Goal: Check status: Check status

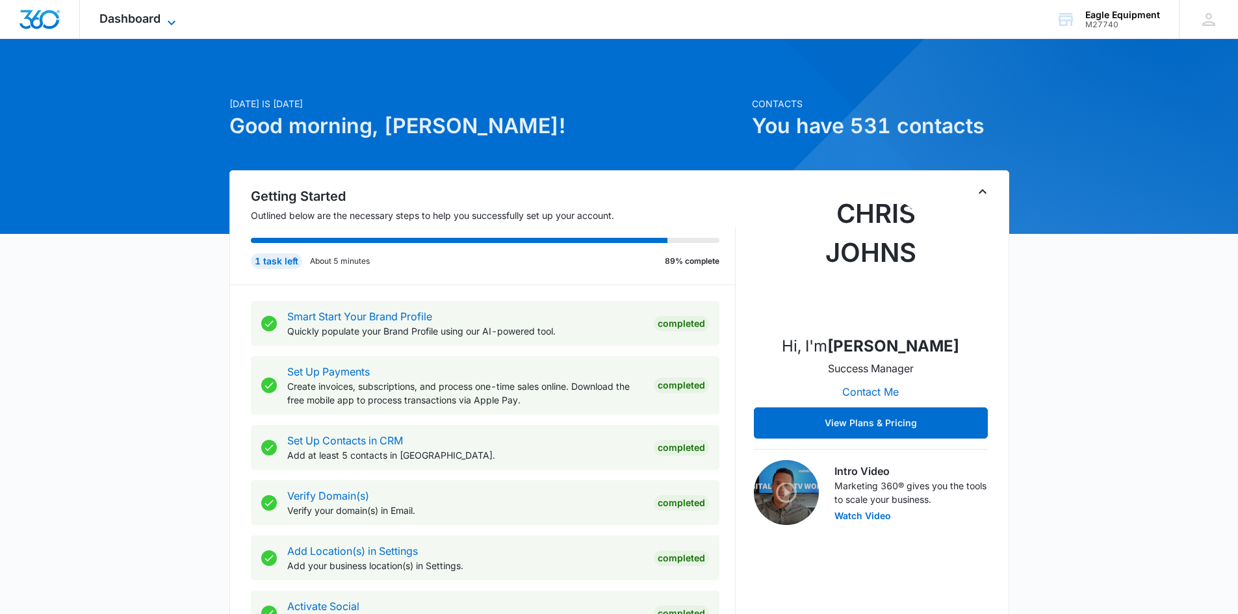
click at [161, 15] on span "Dashboard" at bounding box center [129, 19] width 61 height 14
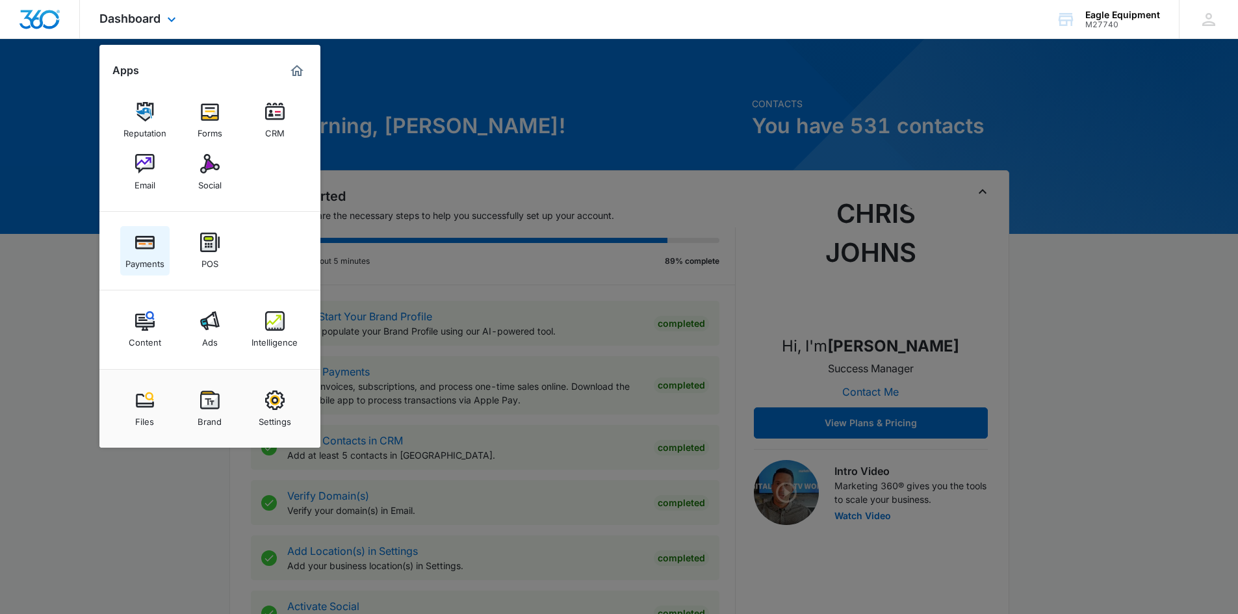
click at [142, 241] on img at bounding box center [145, 243] width 20 height 20
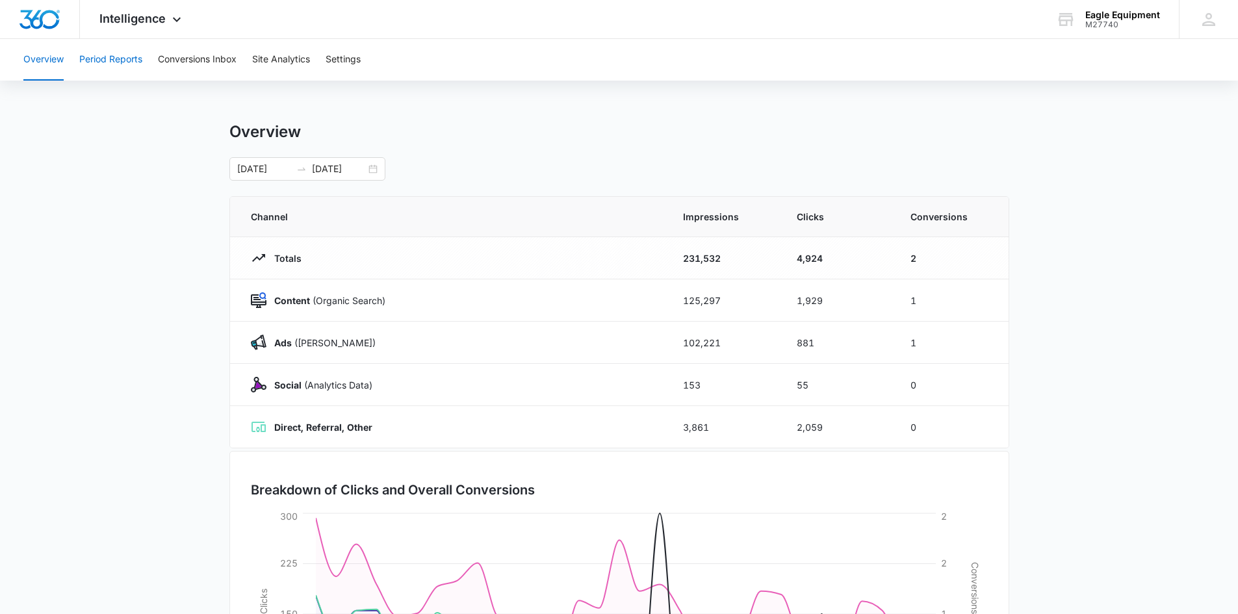
click at [103, 59] on button "Period Reports" at bounding box center [110, 60] width 63 height 42
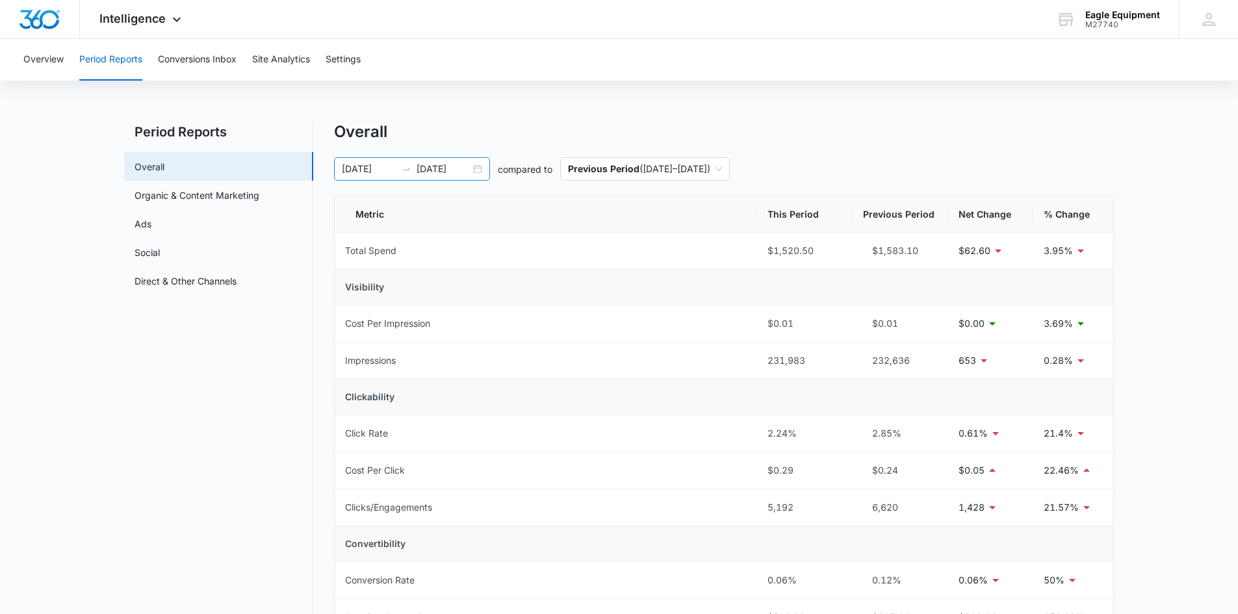
click at [476, 171] on div "[DATE] [DATE]" at bounding box center [412, 168] width 156 height 23
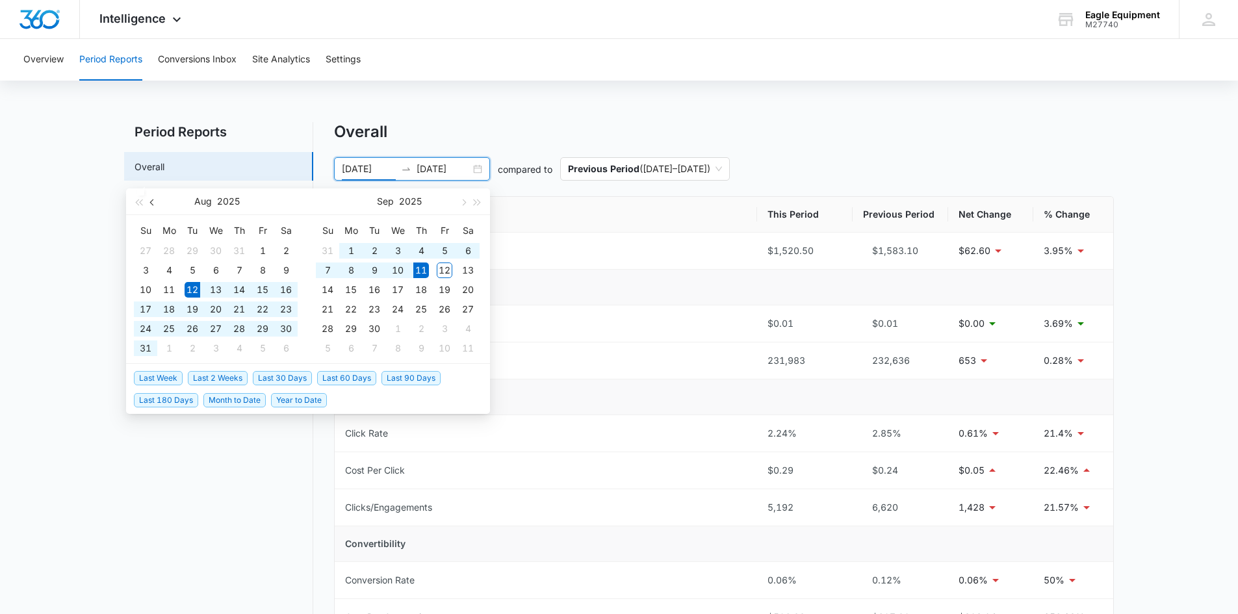
click at [149, 202] on button "button" at bounding box center [153, 202] width 14 height 26
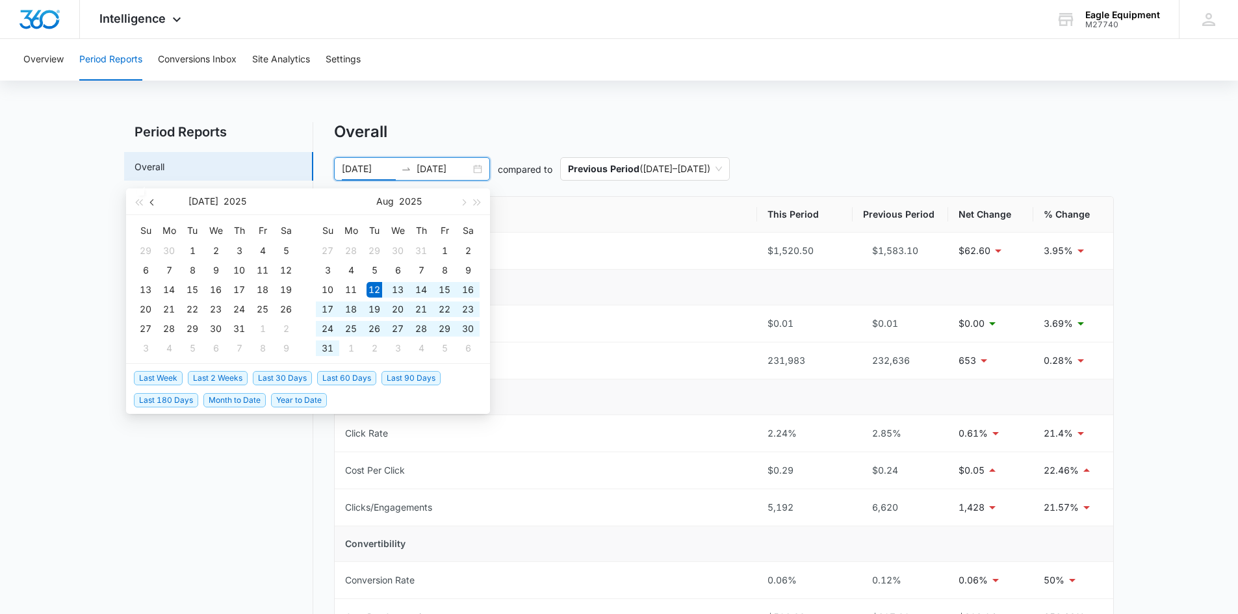
click at [153, 200] on span "button" at bounding box center [153, 202] width 7 height 7
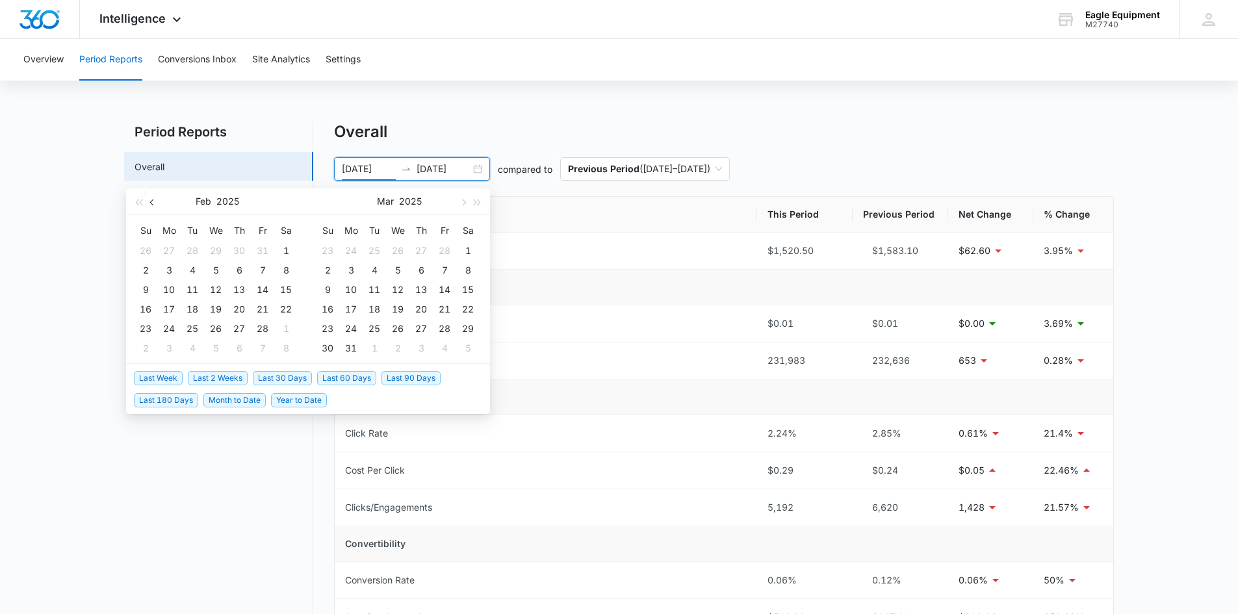
click at [153, 200] on span "button" at bounding box center [153, 202] width 7 height 7
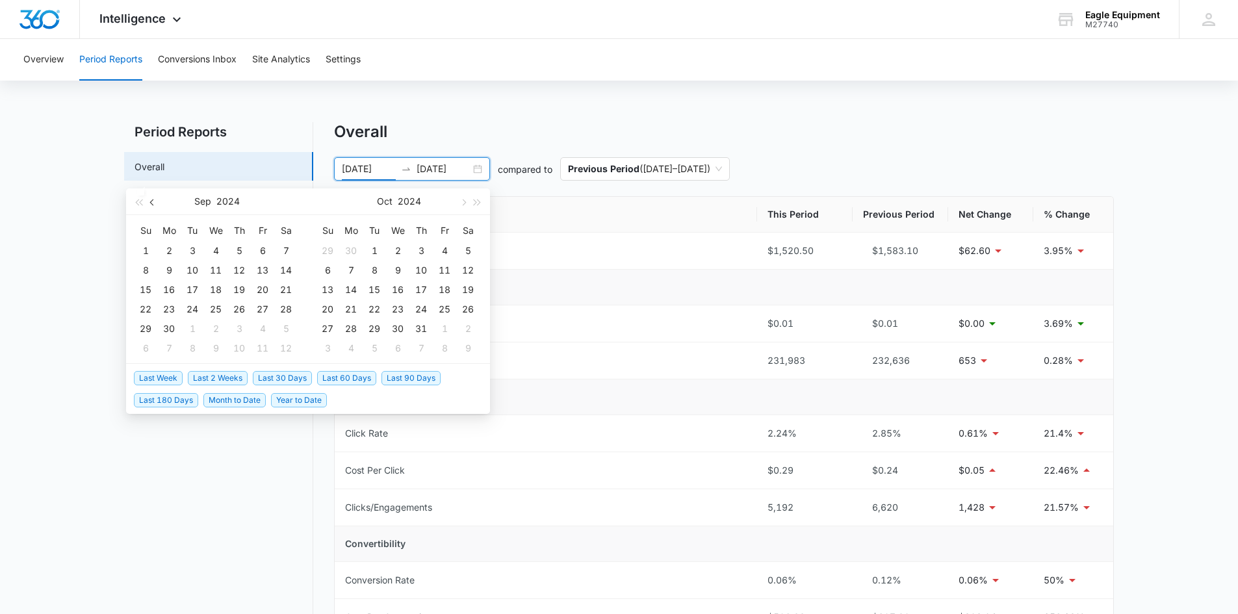
click at [153, 200] on span "button" at bounding box center [153, 202] width 7 height 7
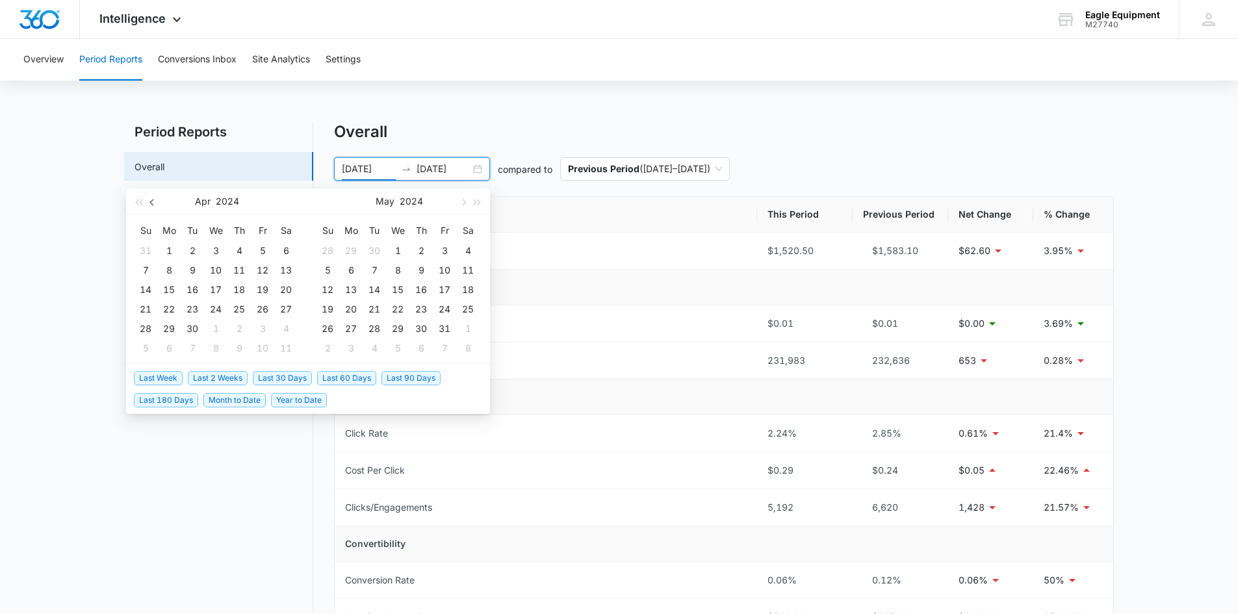
click at [153, 200] on span "button" at bounding box center [153, 202] width 7 height 7
type input "[DATE]"
click at [175, 244] on div "1" at bounding box center [169, 251] width 16 height 16
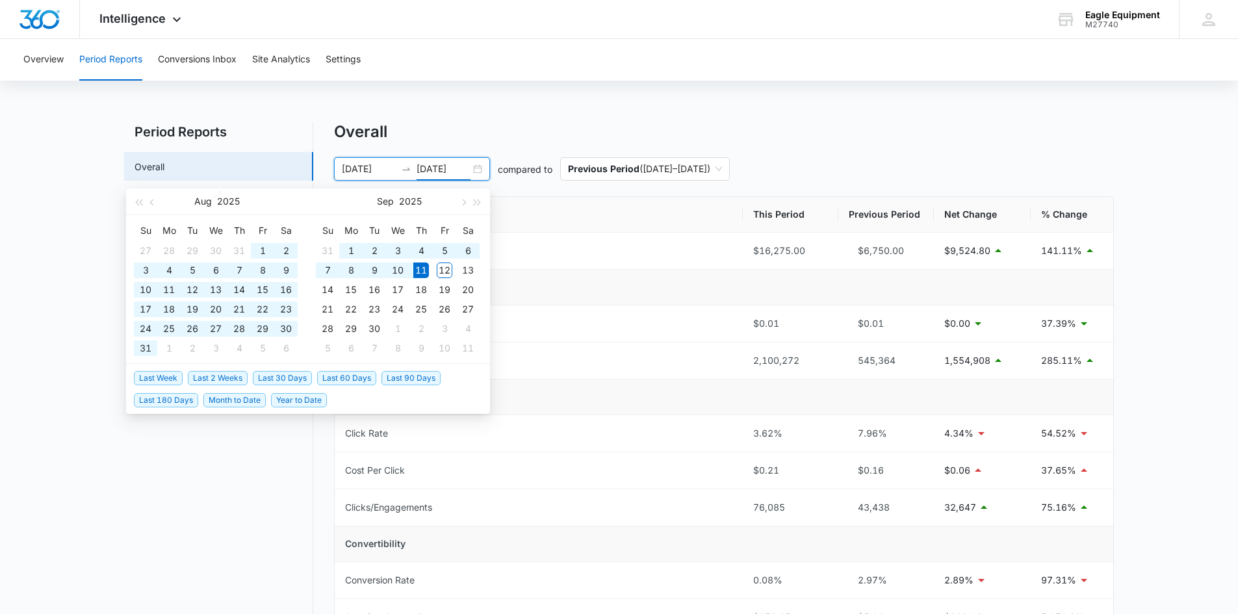
click at [461, 104] on div "Overview Period Reports Conversions Inbox Site Analytics Settings Period Report…" at bounding box center [619, 590] width 1238 height 1103
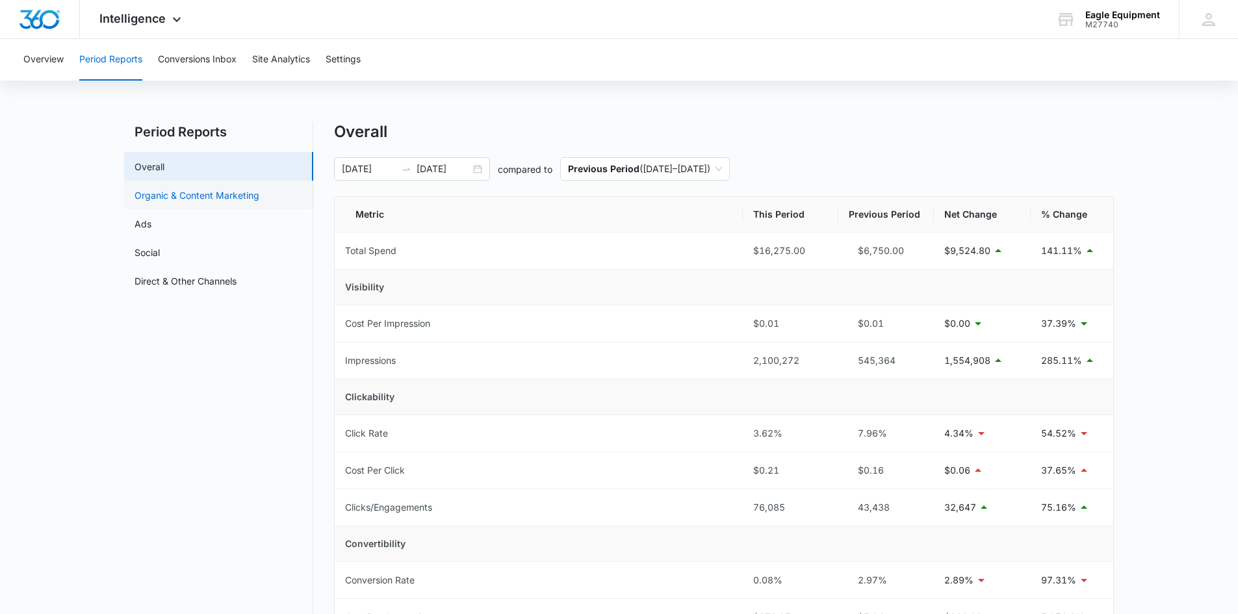
click at [216, 191] on link "Organic & Content Marketing" at bounding box center [197, 196] width 125 height 14
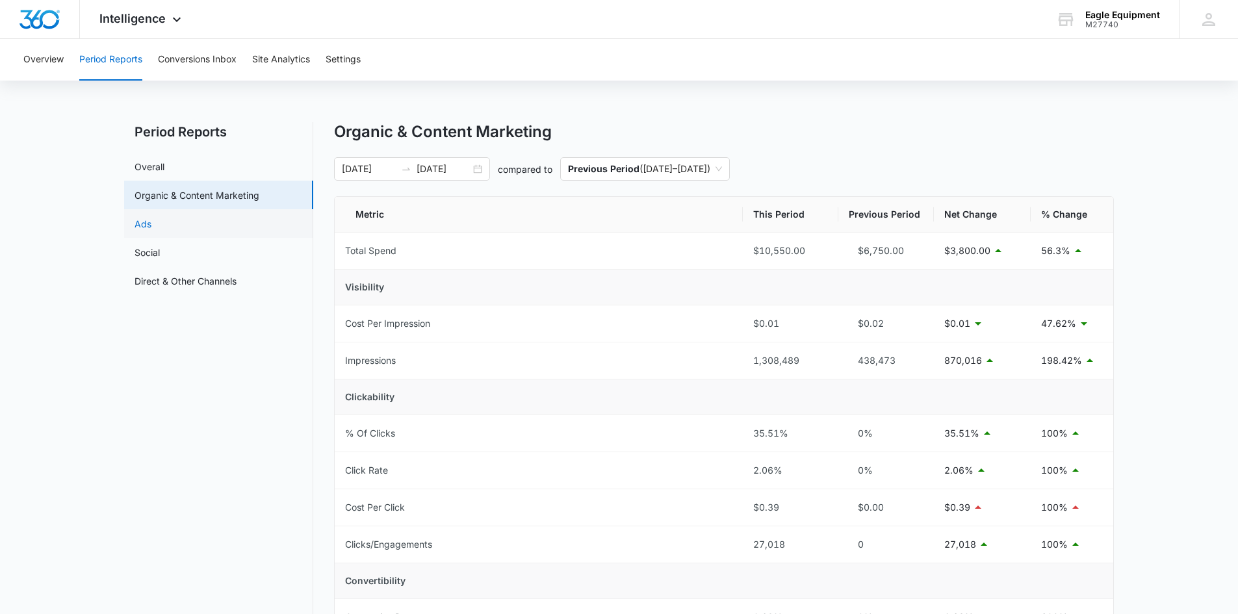
click at [151, 231] on link "Ads" at bounding box center [143, 224] width 17 height 14
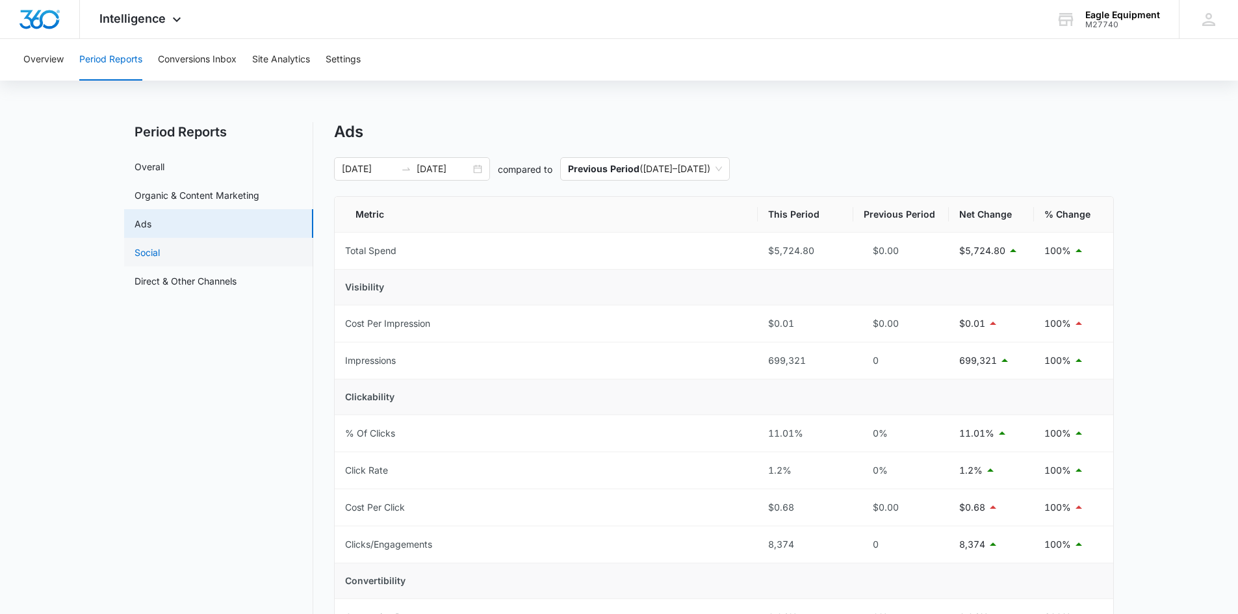
click at [160, 257] on link "Social" at bounding box center [147, 253] width 25 height 14
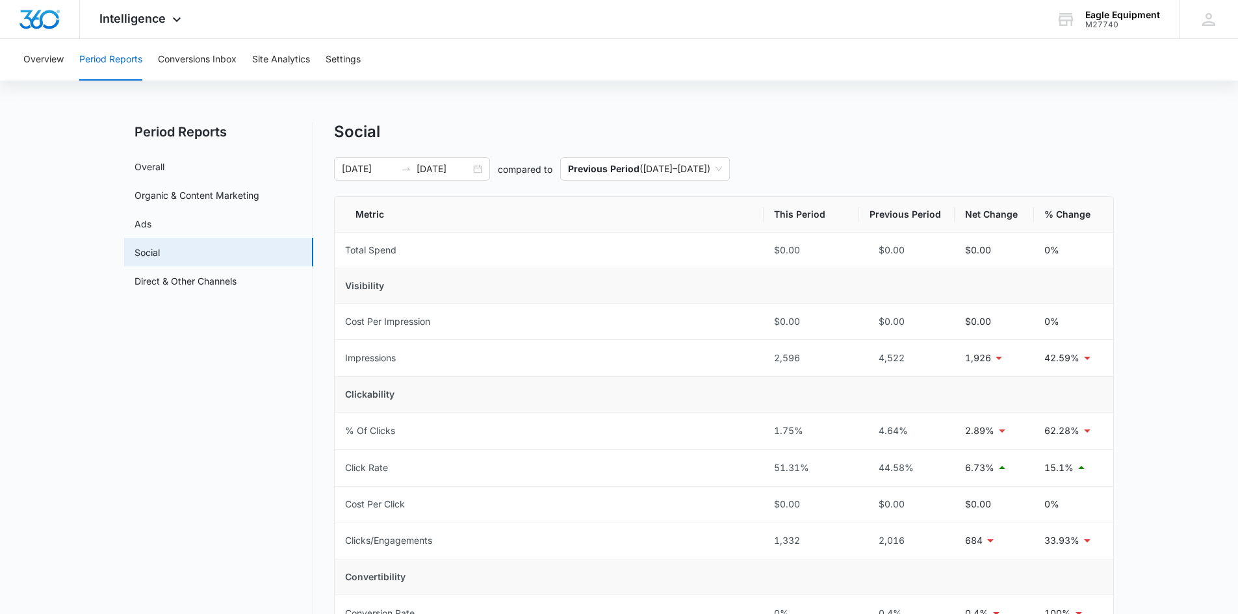
click at [581, 59] on div "Overview Period Reports Conversions Inbox Site Analytics Settings" at bounding box center [619, 60] width 1207 height 42
